Goal: Task Accomplishment & Management: Use online tool/utility

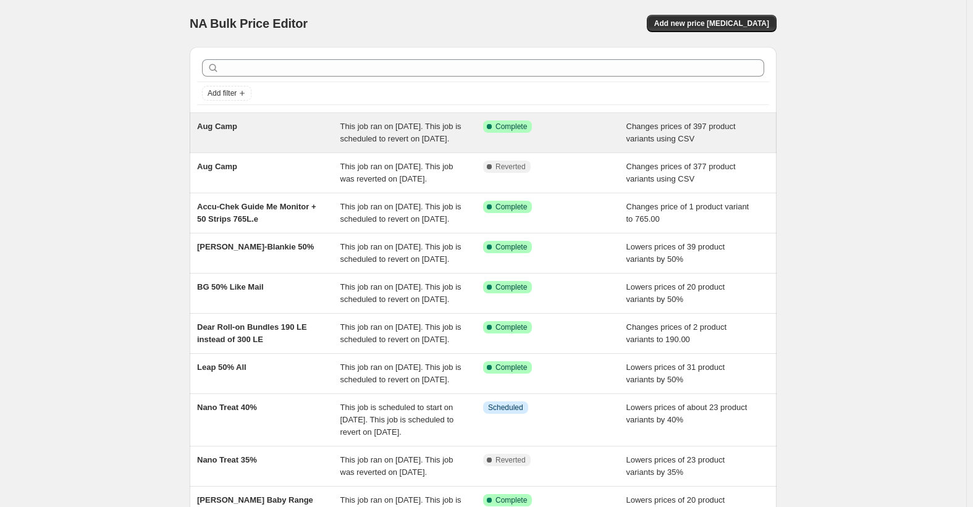
click at [224, 126] on span "Aug Camp" at bounding box center [217, 126] width 40 height 9
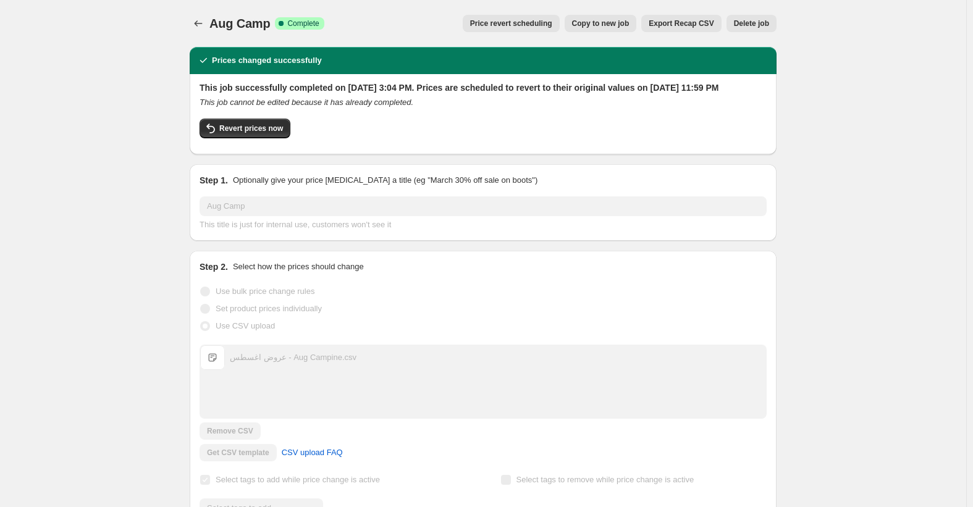
click at [599, 27] on span "Copy to new job" at bounding box center [600, 24] width 57 height 10
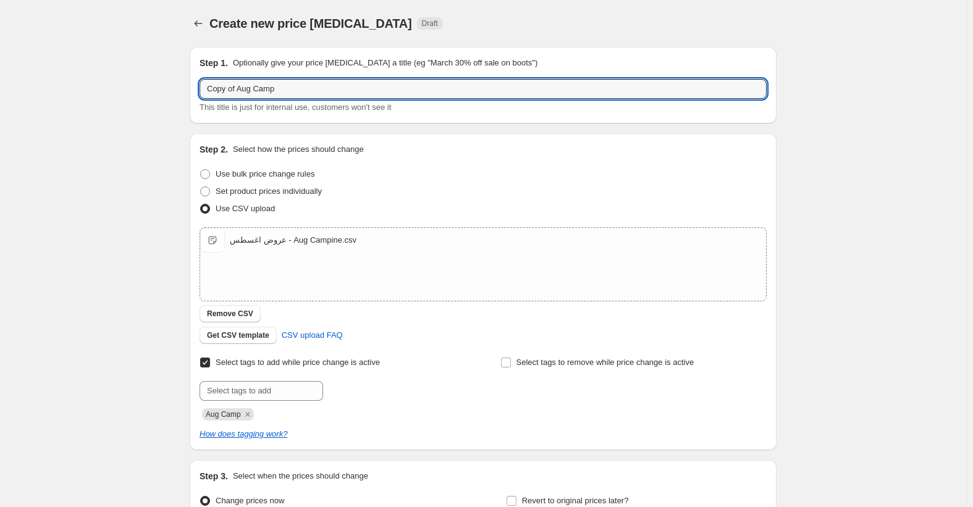
drag, startPoint x: 241, startPoint y: 88, endPoint x: 141, endPoint y: 99, distance: 100.7
click at [146, 95] on div "Create new price change job. This page is ready Create new price change job Dra…" at bounding box center [483, 321] width 966 height 642
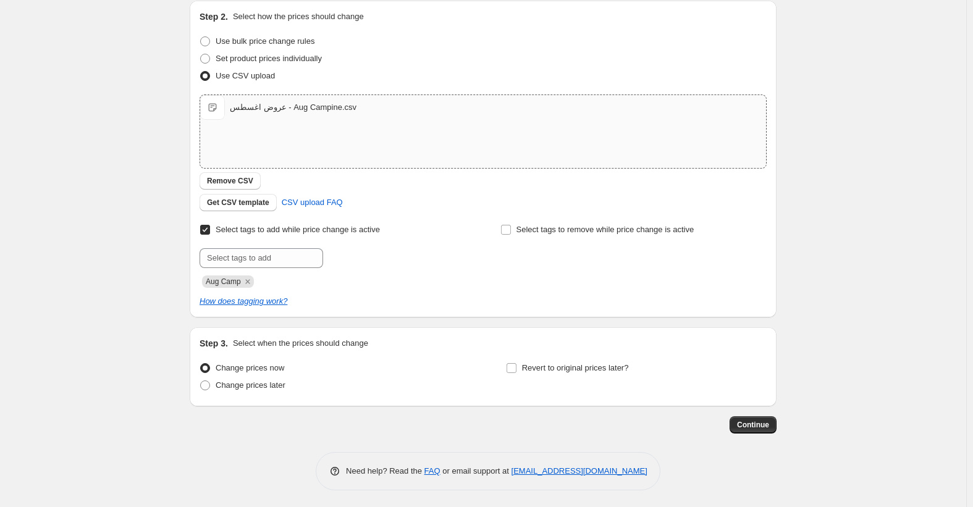
scroll to position [135, 0]
type input "Aug Camp"
click at [562, 364] on span "Revert to original prices later?" at bounding box center [575, 365] width 107 height 9
click at [516, 364] on input "Revert to original prices later?" at bounding box center [512, 366] width 10 height 10
checkbox input "true"
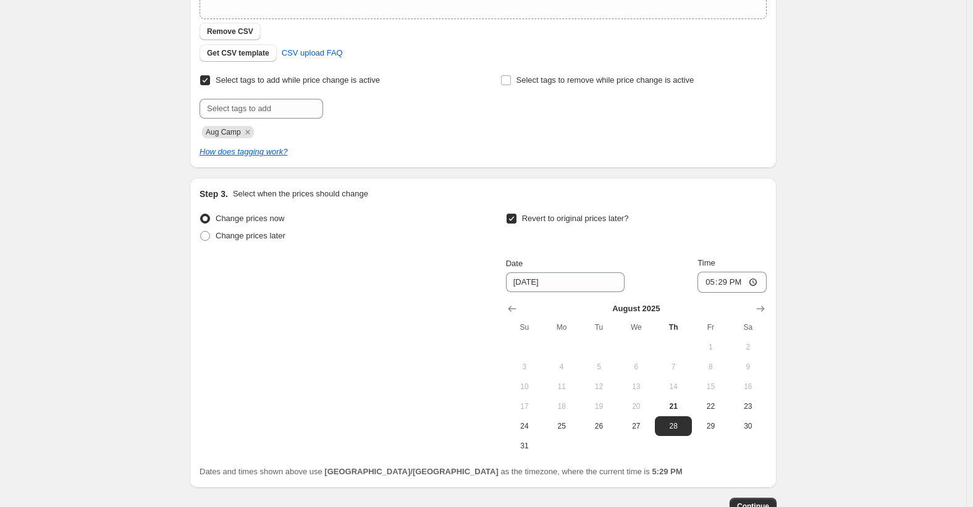
scroll to position [366, 0]
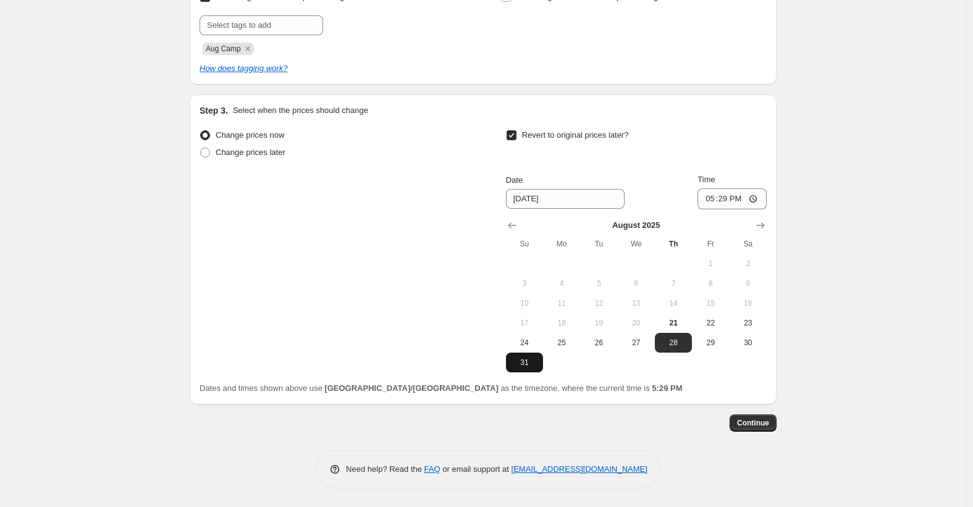
click at [527, 363] on span "31" at bounding box center [524, 363] width 27 height 10
type input "[DATE]"
click at [707, 202] on input "17:29" at bounding box center [731, 198] width 69 height 21
type input "23:59"
click at [760, 421] on span "Continue" at bounding box center [753, 423] width 32 height 10
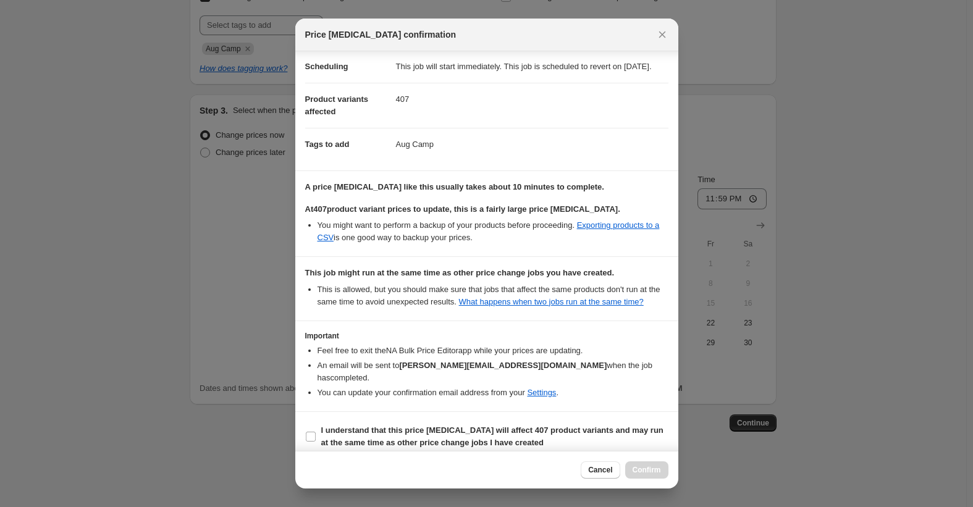
scroll to position [33, 0]
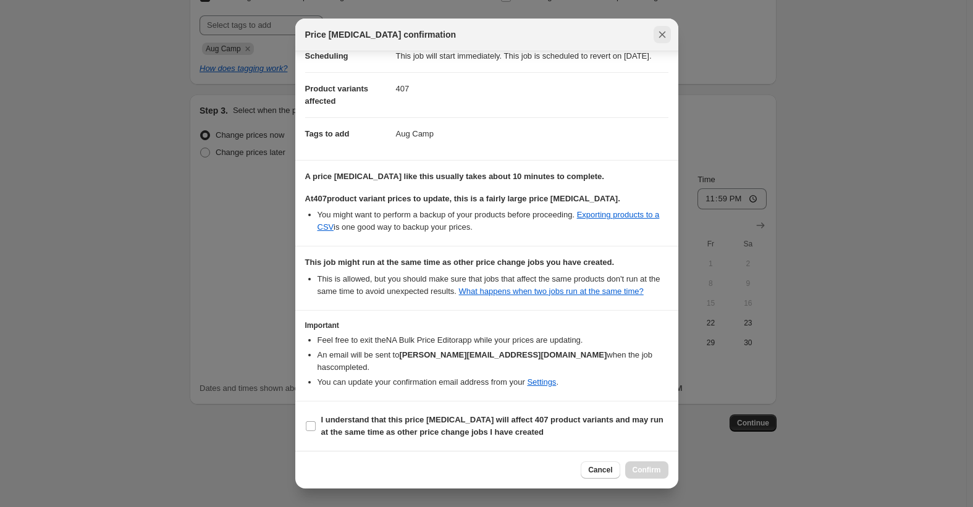
click at [662, 33] on icon "Close" at bounding box center [662, 34] width 12 height 12
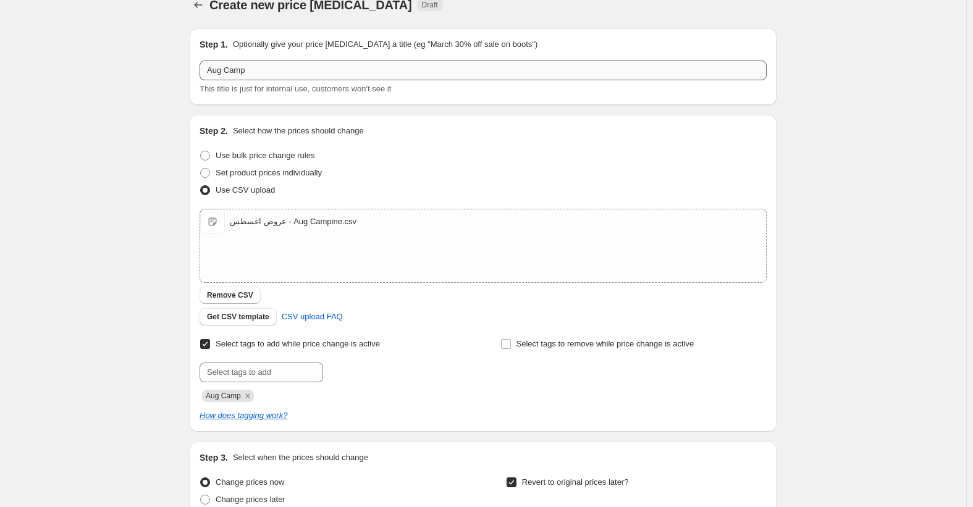
scroll to position [0, 0]
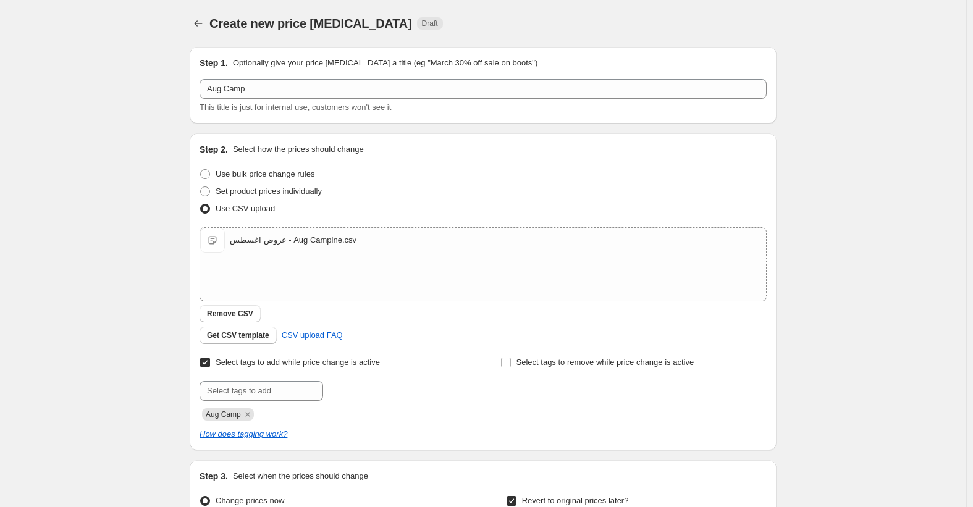
drag, startPoint x: 201, startPoint y: 18, endPoint x: 15, endPoint y: 126, distance: 215.6
click at [68, 57] on div "Create new price change job. This page is ready Create new price change job Dra…" at bounding box center [483, 436] width 966 height 873
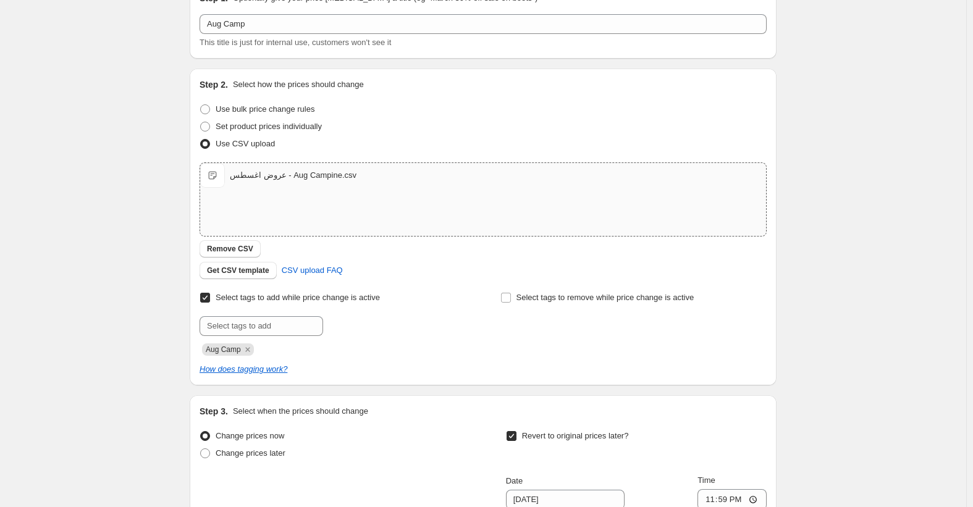
scroll to position [366, 0]
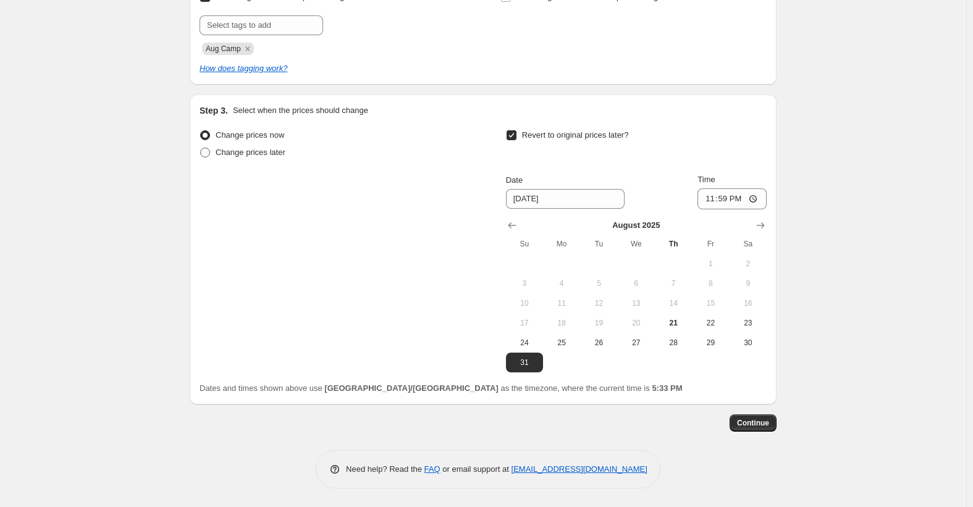
click at [261, 153] on span "Change prices later" at bounding box center [251, 152] width 70 height 9
click at [201, 148] on input "Change prices later" at bounding box center [200, 148] width 1 height 1
radio input "true"
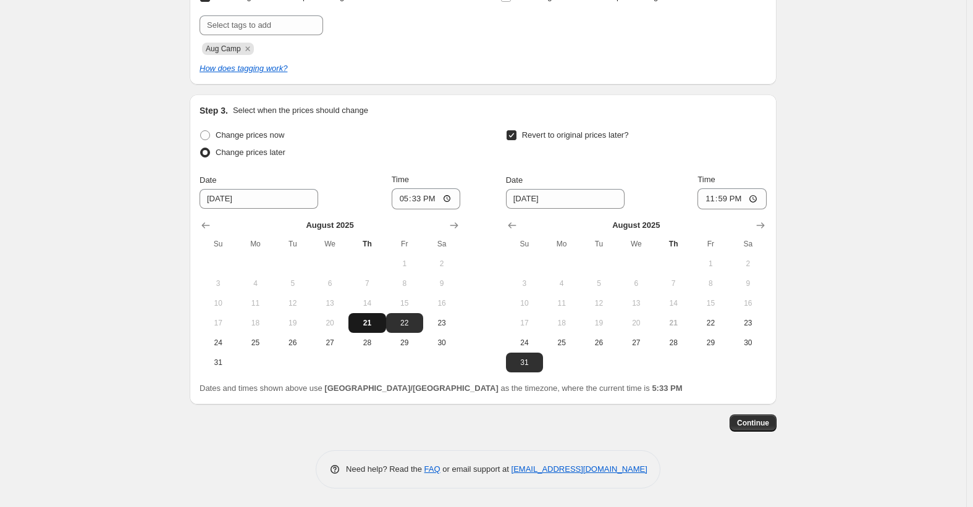
click at [370, 319] on span "21" at bounding box center [366, 323] width 27 height 10
type input "8/21/2025"
click at [408, 204] on input "17:33" at bounding box center [426, 198] width 69 height 21
type input "12:05"
type input "17:45"
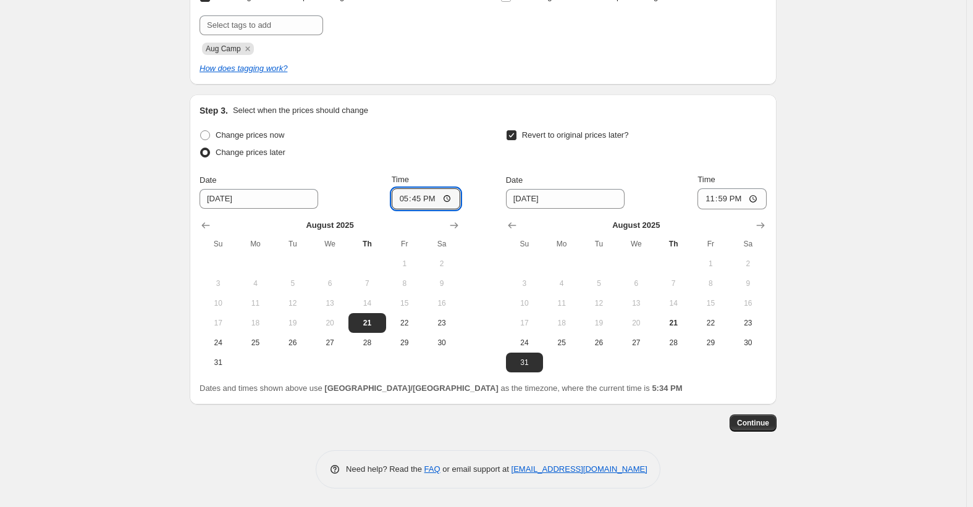
click at [636, 395] on div "Step 3. Select when the prices should change Change prices now Change prices la…" at bounding box center [483, 250] width 587 height 310
click at [757, 418] on button "Continue" at bounding box center [753, 423] width 47 height 17
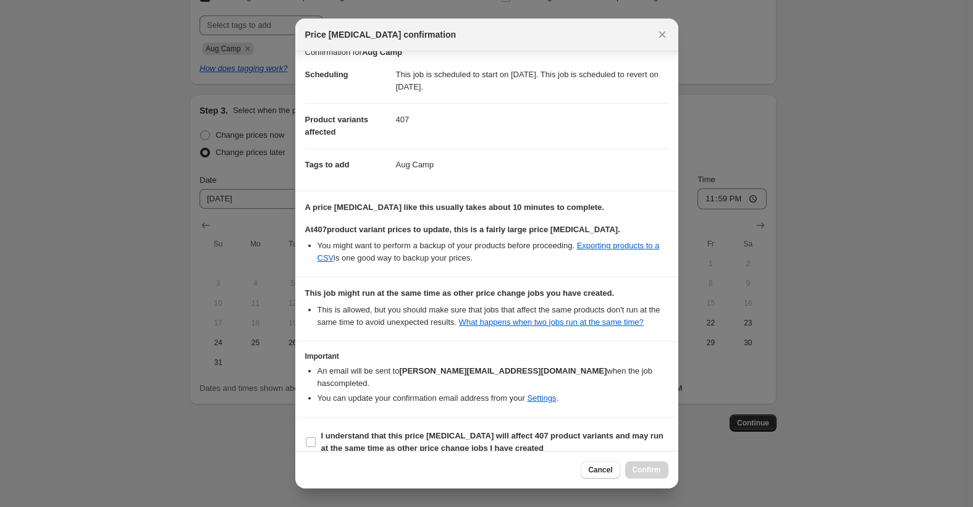
scroll to position [19, 0]
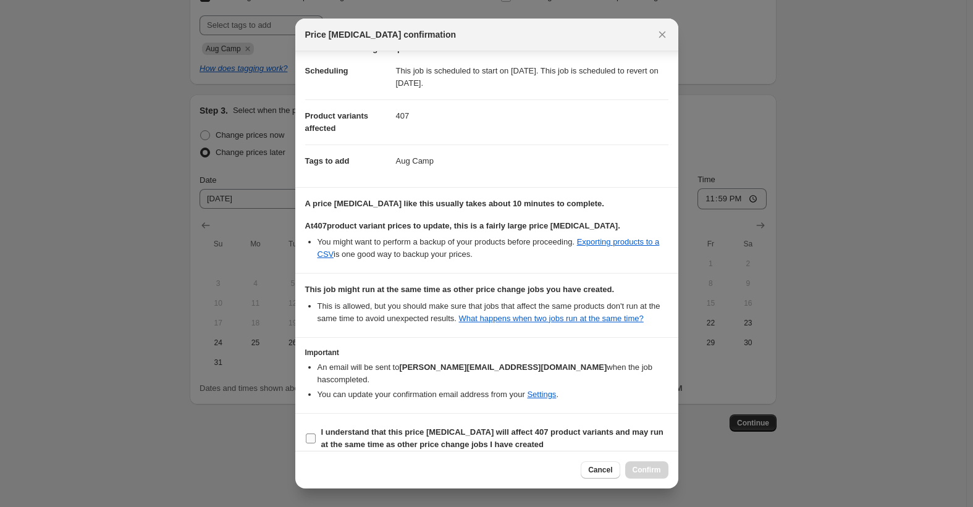
click at [371, 424] on label "I understand that this price change job will affect 407 product variants and ma…" at bounding box center [486, 439] width 363 height 30
click at [316, 434] on input "I understand that this price change job will affect 407 product variants and ma…" at bounding box center [311, 439] width 10 height 10
checkbox input "true"
click at [668, 468] on button "Confirm" at bounding box center [646, 469] width 43 height 17
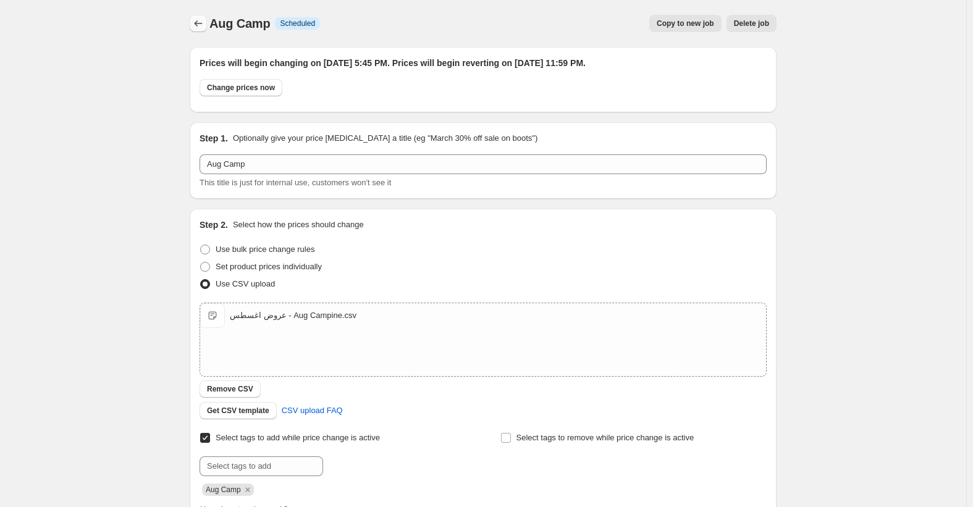
click at [204, 27] on icon "Price change jobs" at bounding box center [198, 23] width 12 height 12
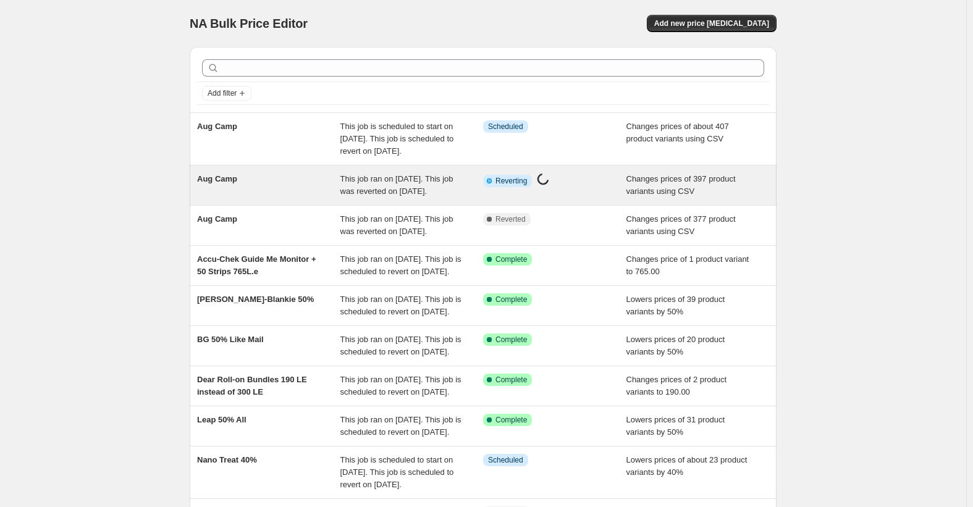
click at [235, 183] on span "Aug Camp" at bounding box center [217, 178] width 40 height 9
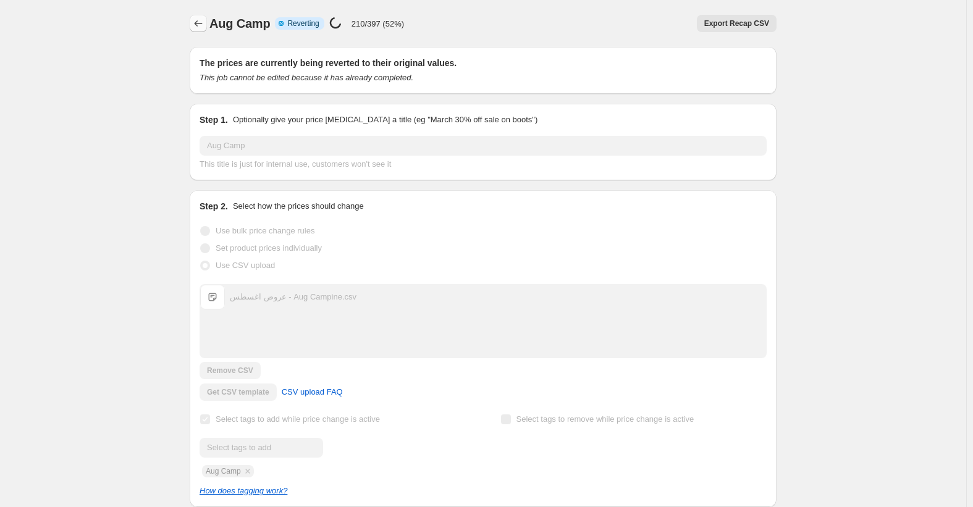
click at [198, 22] on icon "Price change jobs" at bounding box center [198, 23] width 12 height 12
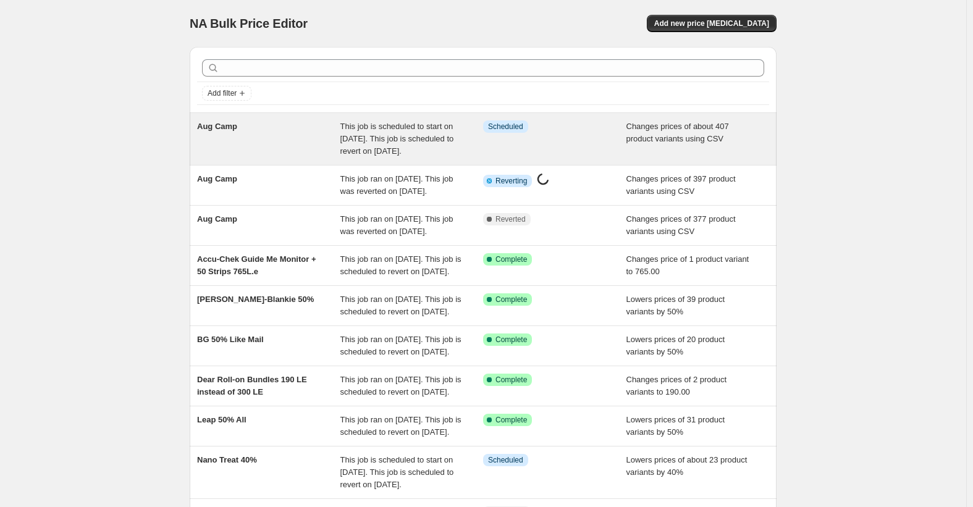
click at [259, 127] on div "Aug Camp" at bounding box center [268, 138] width 143 height 37
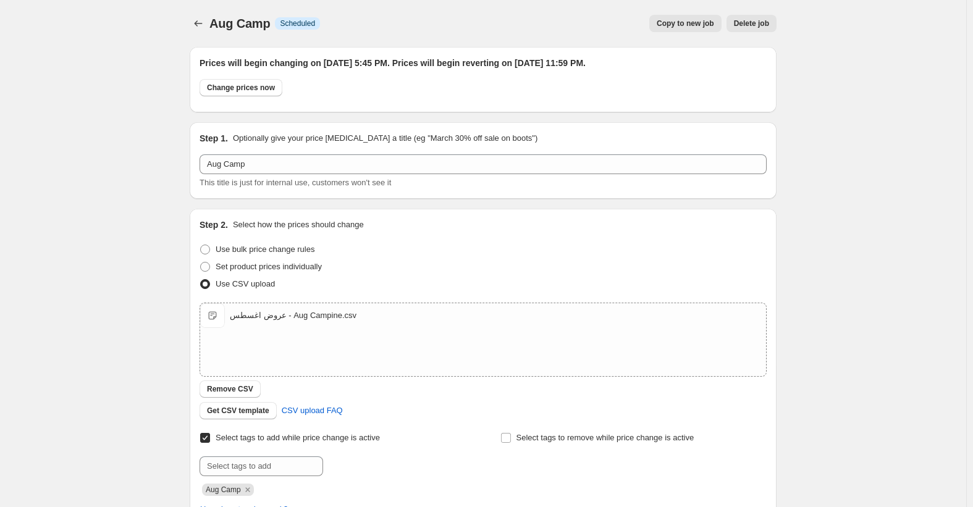
scroll to position [371, 0]
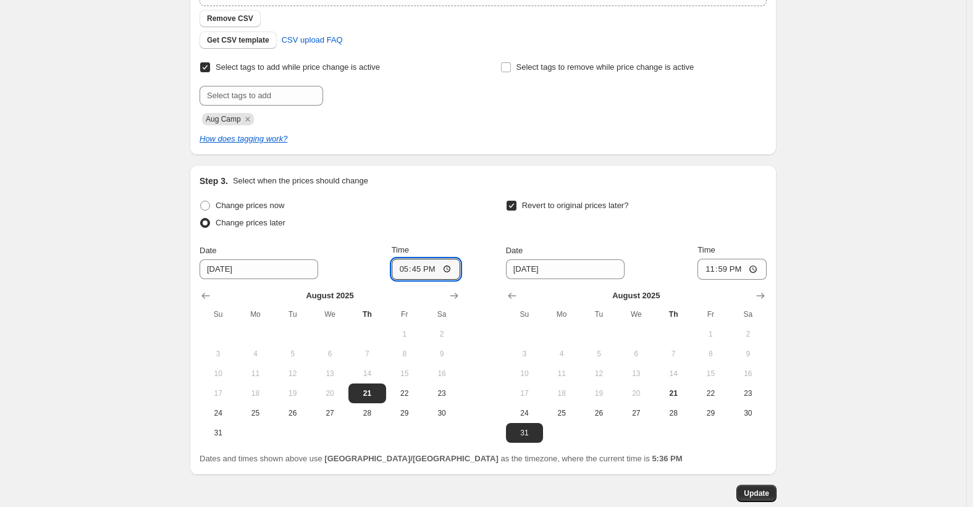
drag, startPoint x: 419, startPoint y: 268, endPoint x: 418, endPoint y: 373, distance: 104.4
click at [419, 268] on input "17:45" at bounding box center [426, 269] width 69 height 21
type input "17:40"
click at [773, 499] on button "Update" at bounding box center [756, 493] width 40 height 17
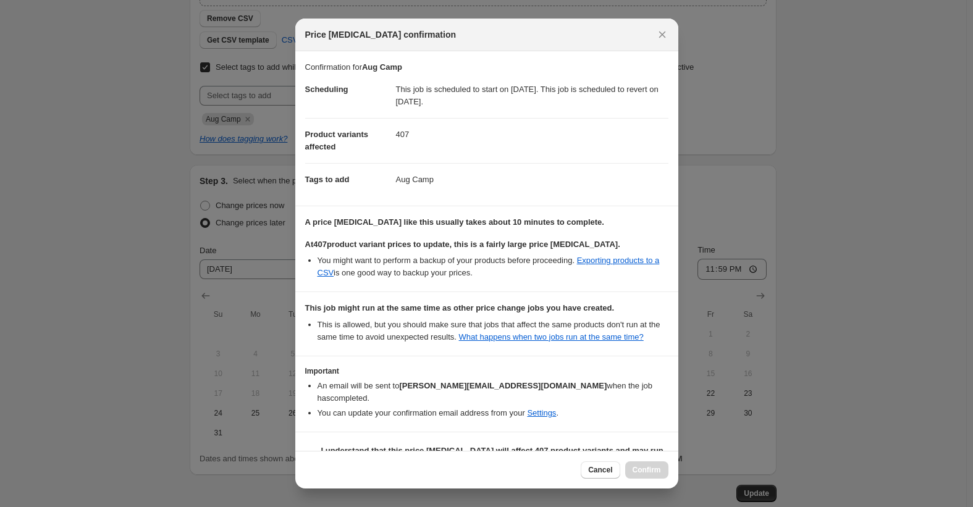
click at [479, 446] on b "I understand that this price change job will affect 407 product variants and ma…" at bounding box center [492, 457] width 342 height 22
click at [316, 452] on input "I understand that this price change job will affect 407 product variants and ma…" at bounding box center [311, 457] width 10 height 10
checkbox input "true"
click at [657, 463] on button "Confirm" at bounding box center [646, 469] width 43 height 17
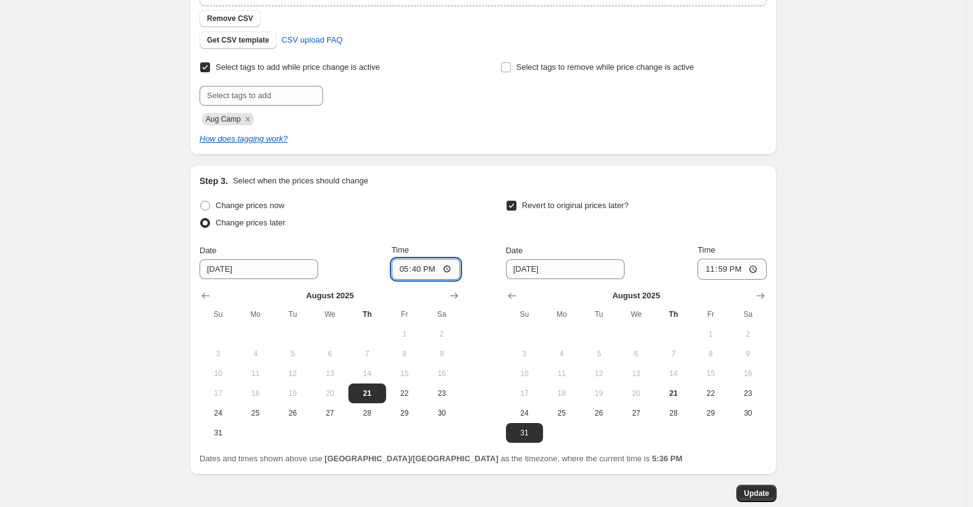
click at [418, 274] on input "17:40" at bounding box center [426, 269] width 69 height 21
type input "17:38"
click at [761, 494] on span "Update" at bounding box center [756, 494] width 25 height 10
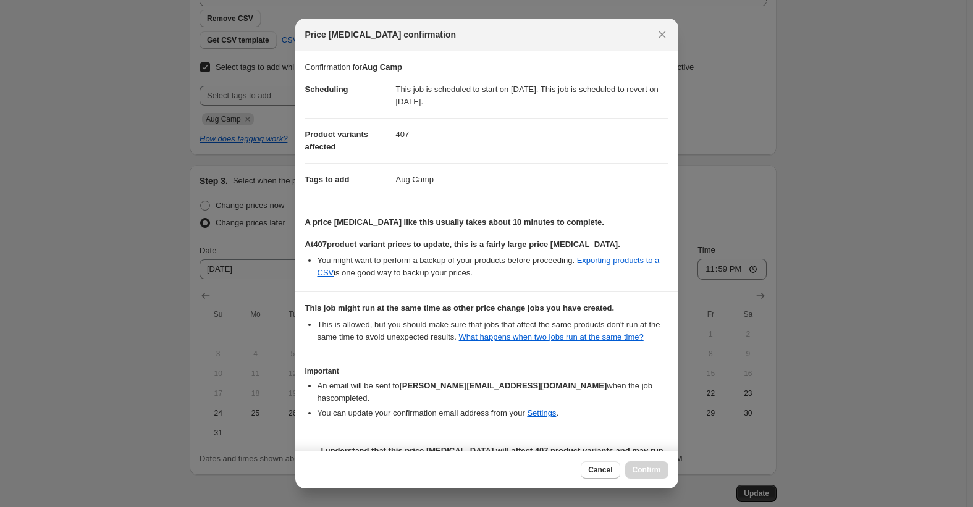
click at [466, 446] on b "I understand that this price change job will affect 407 product variants and ma…" at bounding box center [492, 457] width 342 height 22
click at [316, 452] on input "I understand that this price change job will affect 407 product variants and ma…" at bounding box center [311, 457] width 10 height 10
checkbox input "true"
click at [647, 471] on span "Confirm" at bounding box center [647, 470] width 28 height 10
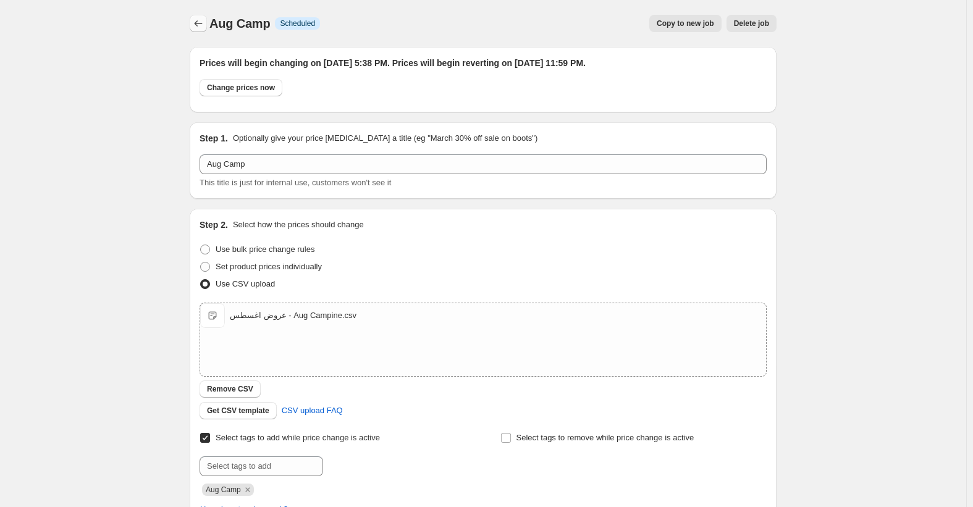
click at [203, 20] on icon "Price change jobs" at bounding box center [198, 23] width 12 height 12
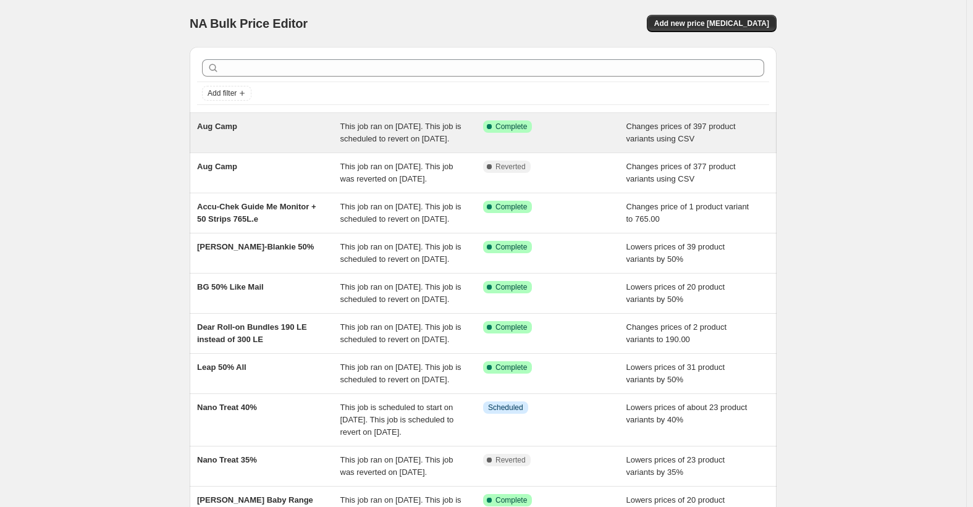
click at [246, 141] on div "Aug Camp" at bounding box center [268, 132] width 143 height 25
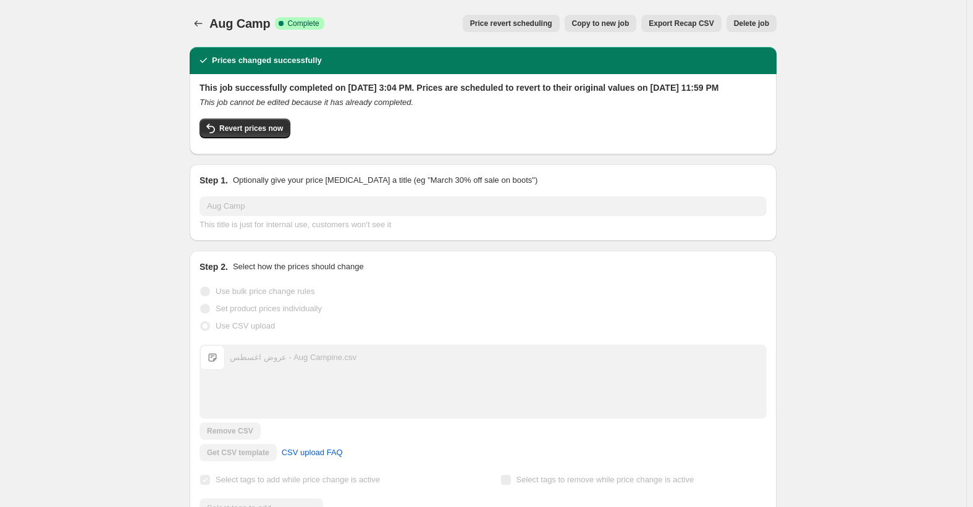
click at [510, 27] on span "Price revert scheduling" at bounding box center [511, 24] width 82 height 10
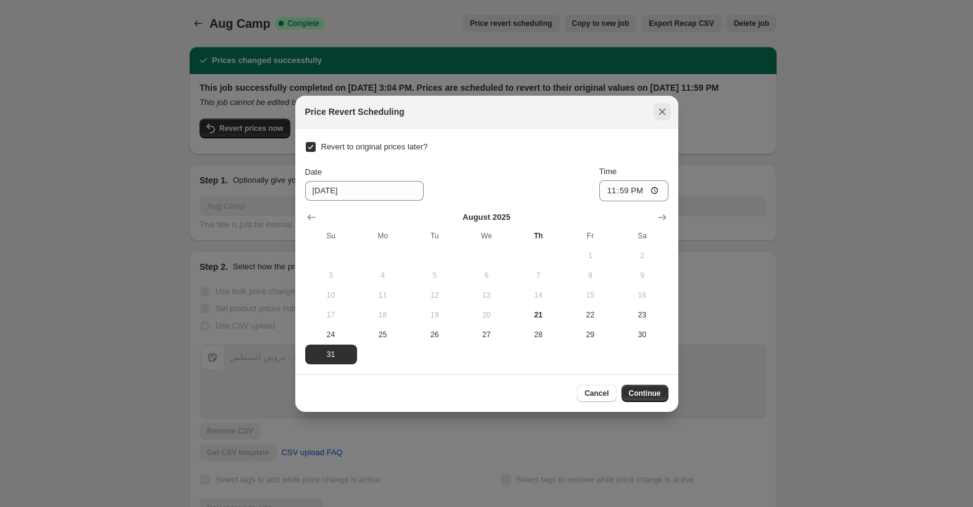
click at [665, 111] on icon "Close" at bounding box center [662, 112] width 12 height 12
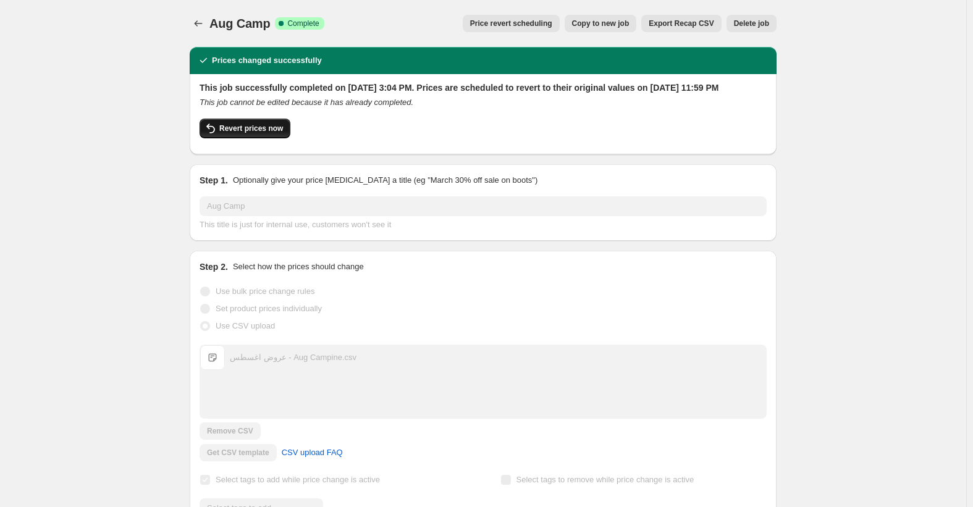
click at [241, 133] on span "Revert prices now" at bounding box center [251, 129] width 64 height 10
checkbox input "false"
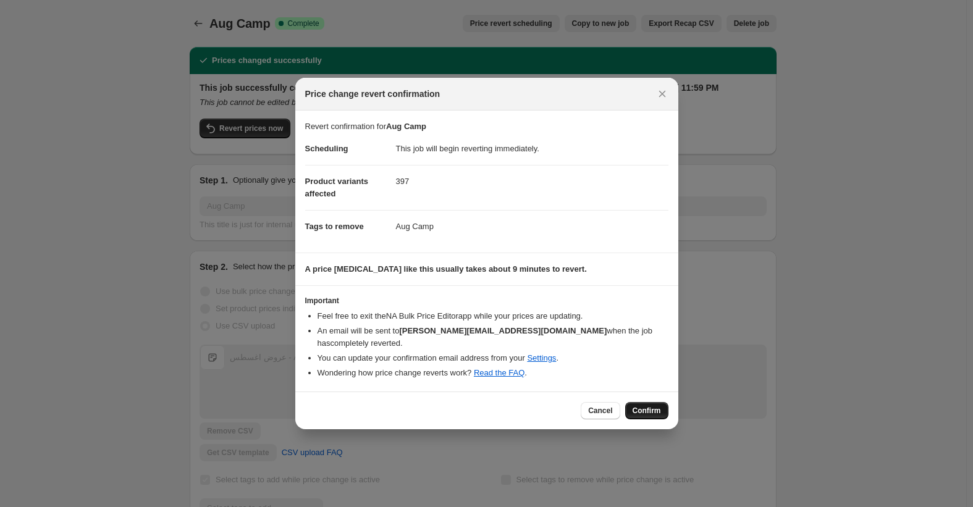
click at [661, 407] on button "Confirm" at bounding box center [646, 410] width 43 height 17
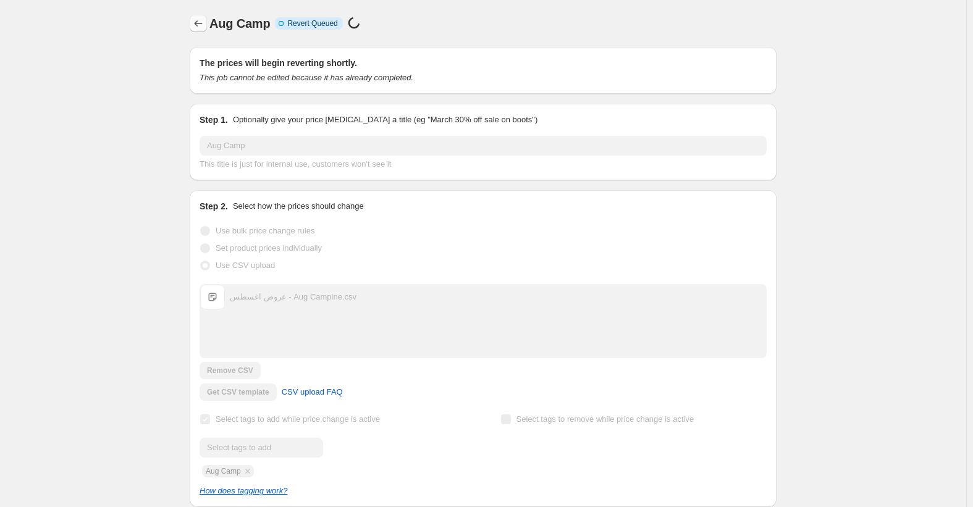
click at [194, 21] on button "Price change jobs" at bounding box center [198, 23] width 17 height 17
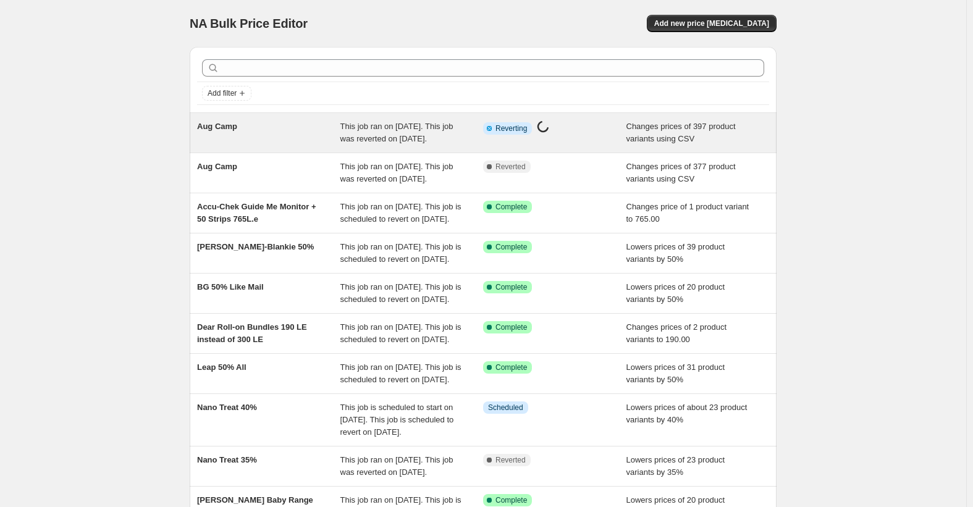
click at [241, 127] on div "Aug Camp" at bounding box center [268, 132] width 143 height 25
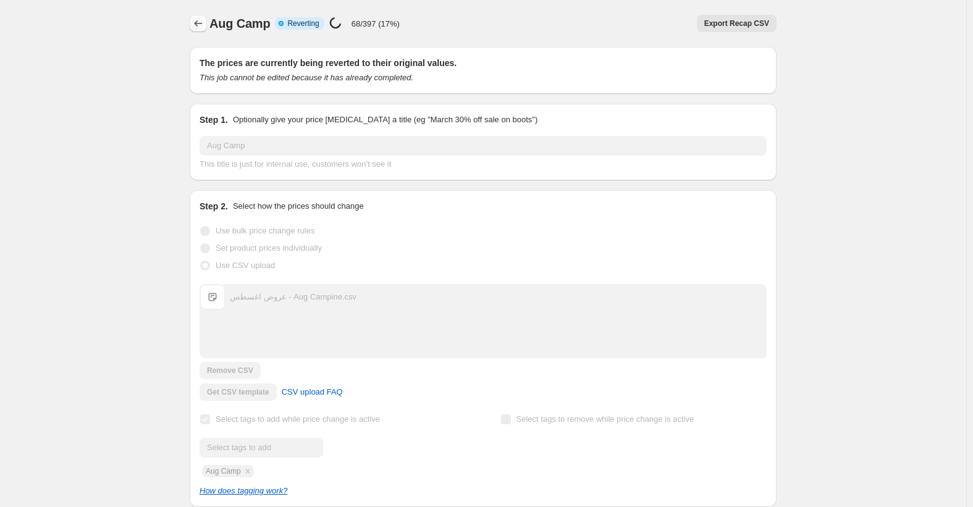
click at [203, 22] on icon "Price change jobs" at bounding box center [198, 23] width 12 height 12
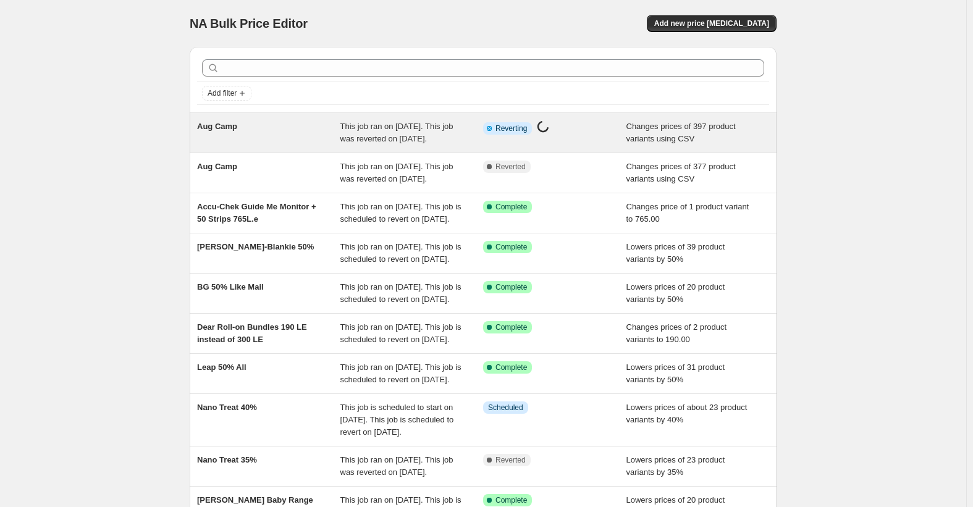
click at [222, 138] on div "Aug Camp" at bounding box center [268, 132] width 143 height 25
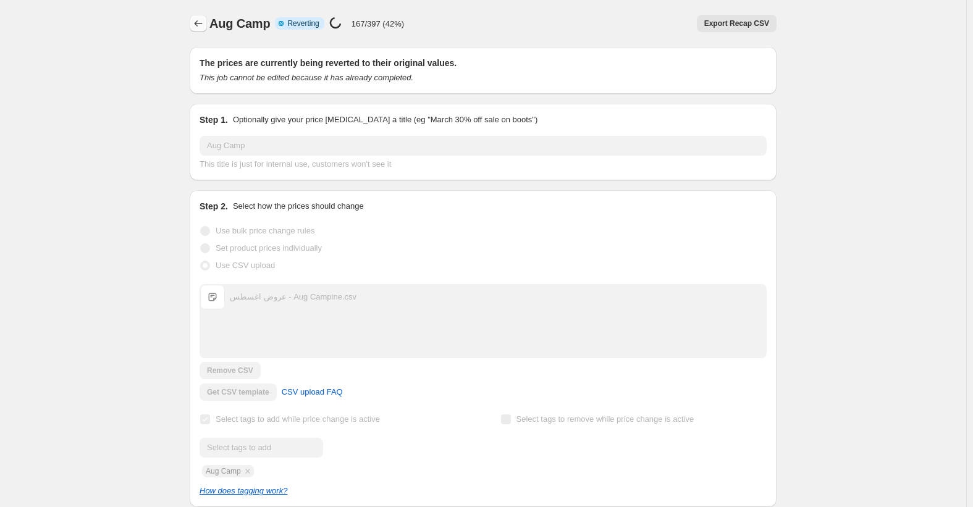
click at [200, 23] on icon "Price change jobs" at bounding box center [198, 23] width 12 height 12
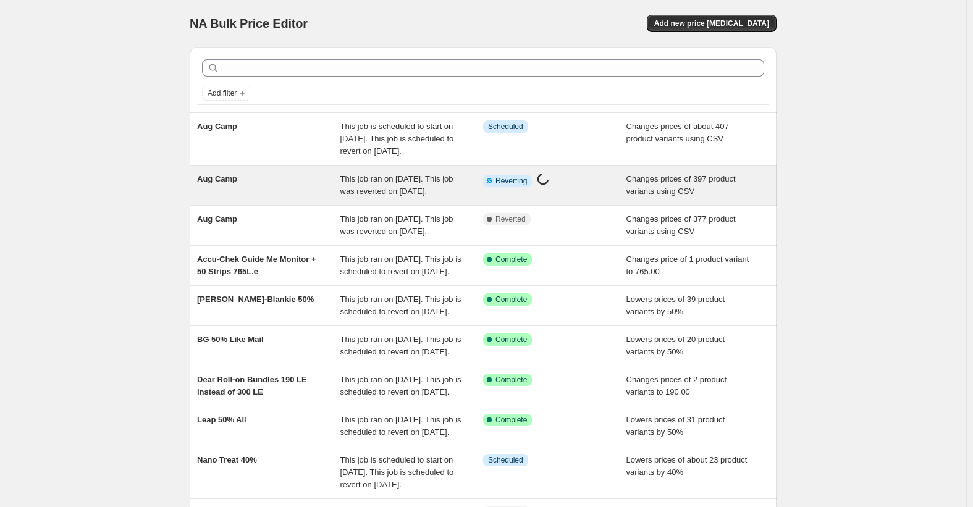
click at [224, 183] on span "Aug Camp" at bounding box center [217, 178] width 40 height 9
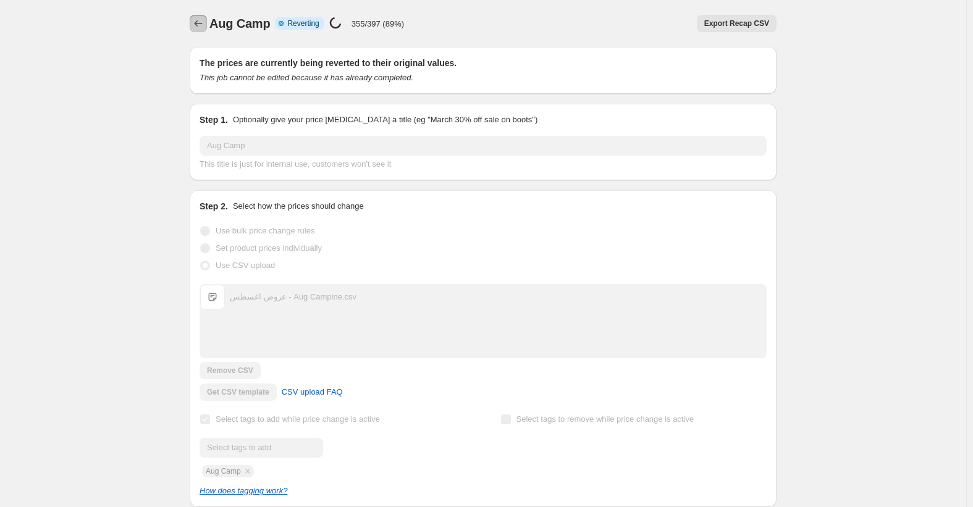
click at [197, 19] on icon "Price change jobs" at bounding box center [198, 23] width 12 height 12
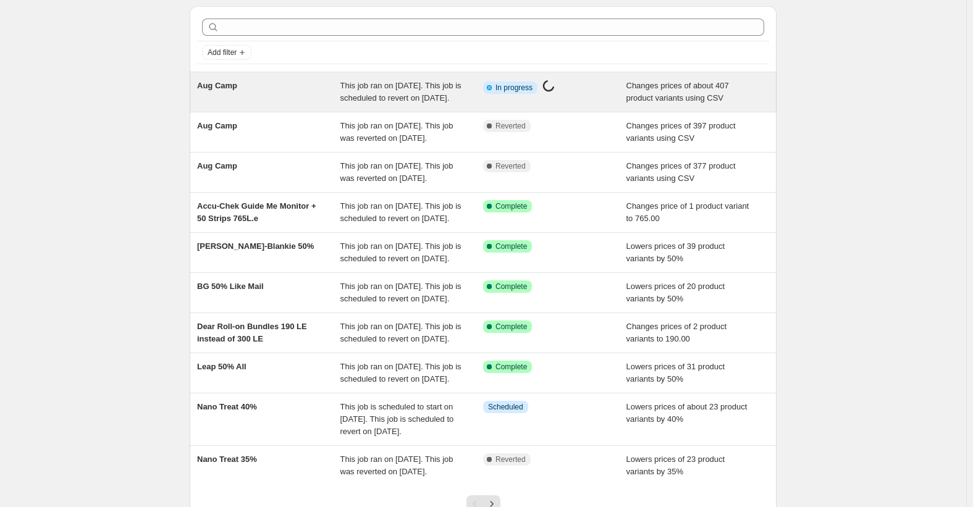
scroll to position [62, 0]
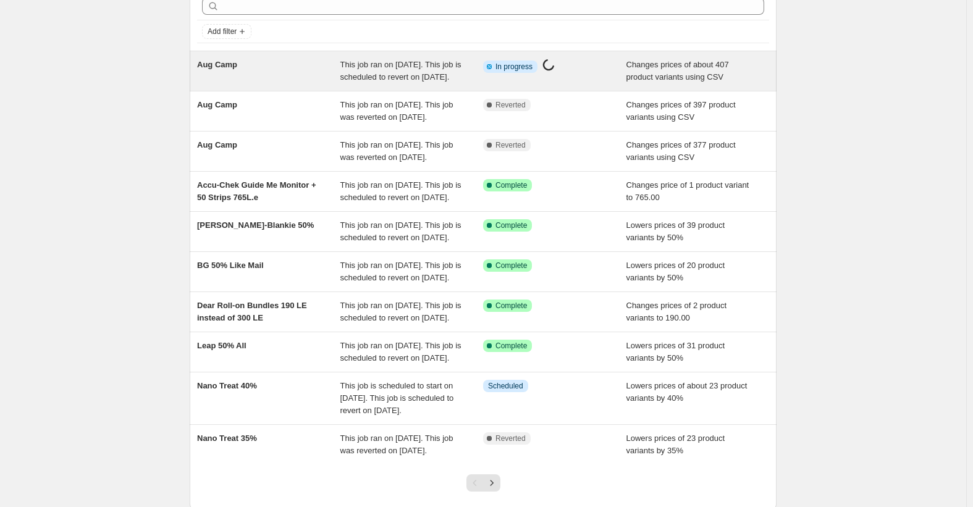
click at [216, 74] on div "Aug Camp" at bounding box center [268, 71] width 143 height 25
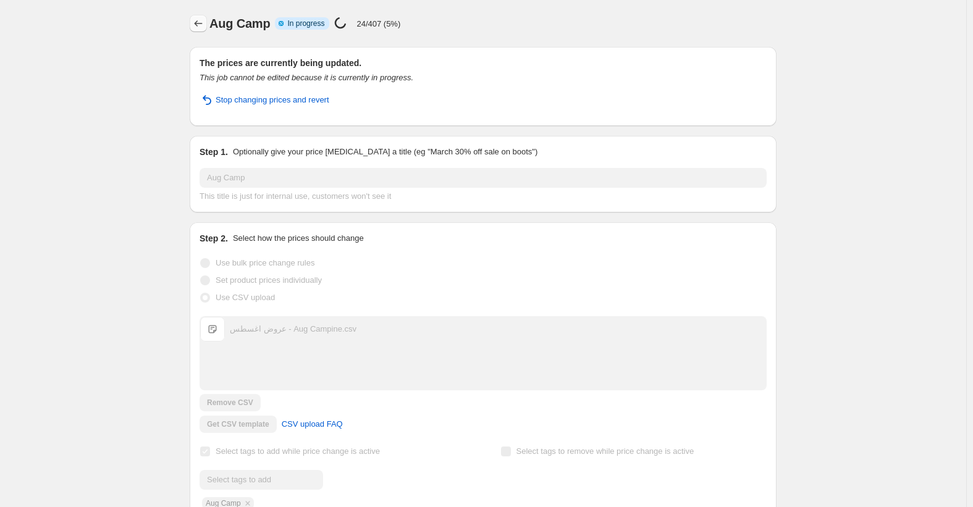
click at [201, 24] on icon "Price change jobs" at bounding box center [198, 23] width 12 height 12
